Goal: Transaction & Acquisition: Purchase product/service

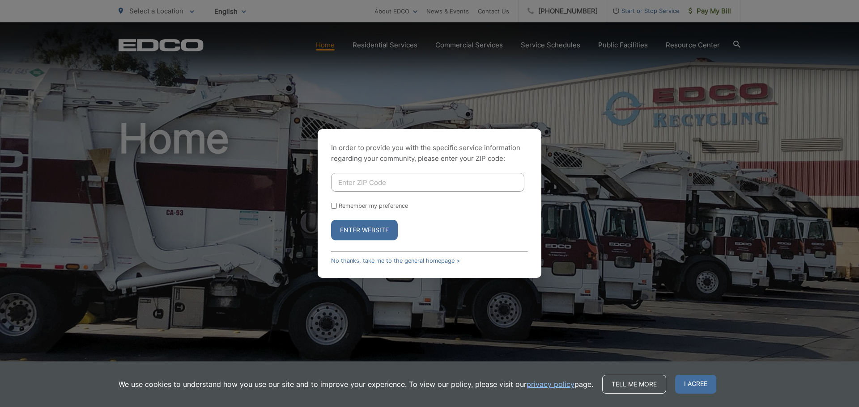
click at [432, 187] on input "Enter ZIP Code" at bounding box center [427, 182] width 193 height 19
type input "92040"
click at [331, 220] on button "Enter Website" at bounding box center [364, 230] width 67 height 21
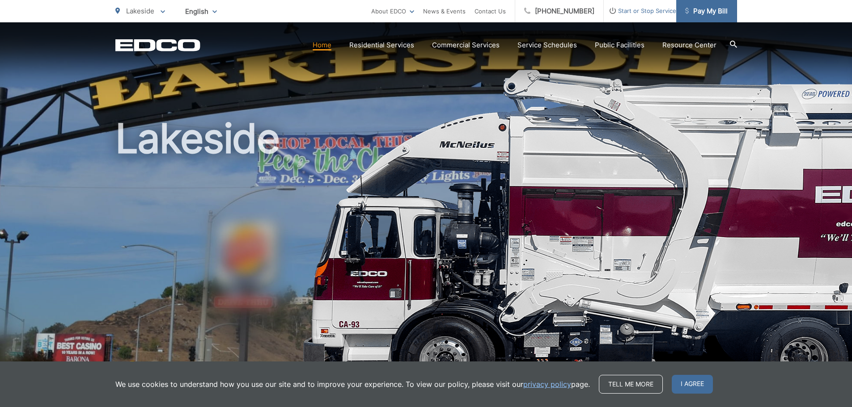
click at [724, 16] on span "Pay My Bill" at bounding box center [706, 11] width 42 height 11
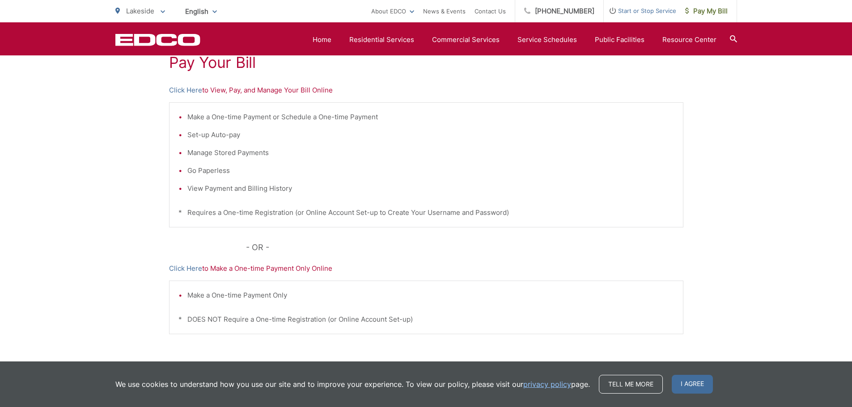
scroll to position [134, 0]
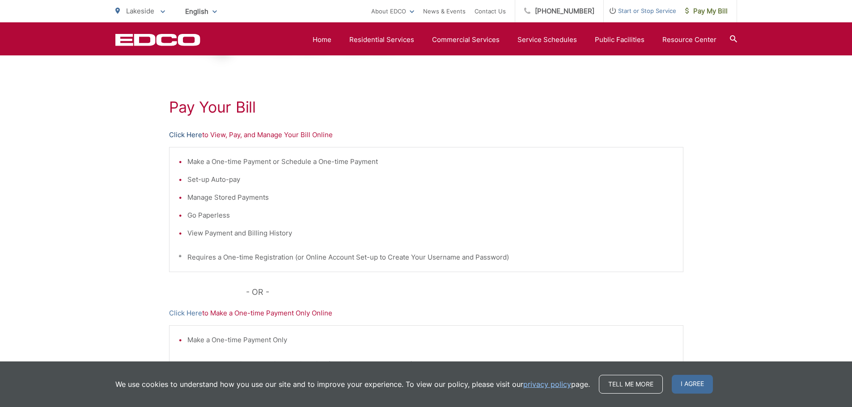
click at [182, 134] on link "Click Here" at bounding box center [185, 135] width 33 height 11
